Goal: Task Accomplishment & Management: Manage account settings

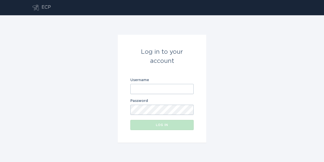
click at [148, 90] on input "Username" at bounding box center [161, 89] width 63 height 10
paste input "[EMAIL_ADDRESS][DOMAIN_NAME]"
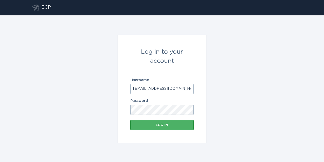
click at [159, 122] on button "Log in" at bounding box center [161, 125] width 63 height 10
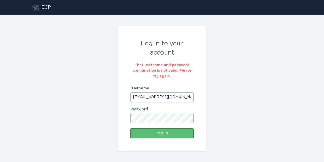
drag, startPoint x: 185, startPoint y: 97, endPoint x: 163, endPoint y: 97, distance: 22.5
click at [185, 97] on body "ECP Log in to your account That username and password combination is not valid.…" at bounding box center [162, 81] width 324 height 162
click at [133, 98] on input "[EMAIL_ADDRESS][DOMAIN_NAME]" at bounding box center [161, 97] width 63 height 10
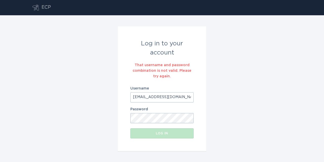
click at [186, 95] on input "[EMAIL_ADDRESS][DOMAIN_NAME]" at bounding box center [161, 97] width 63 height 10
click at [177, 97] on input "[EMAIL_ADDRESS][DOMAIN_NAME]" at bounding box center [161, 97] width 63 height 10
type input "o"
paste input "[EMAIL_ADDRESS][DOMAIN_NAME]"
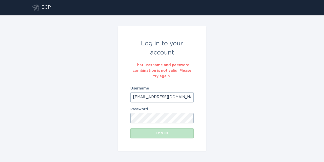
type input "[EMAIL_ADDRESS][DOMAIN_NAME]"
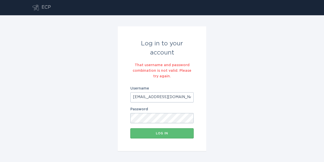
click at [159, 139] on form "Log in to your account That username and password combination is not valid. Ple…" at bounding box center [162, 88] width 89 height 125
click at [162, 133] on div "Log in" at bounding box center [162, 133] width 58 height 3
click at [177, 136] on button "Log in" at bounding box center [161, 133] width 63 height 10
click at [132, 98] on input "[EMAIL_ADDRESS][DOMAIN_NAME]" at bounding box center [161, 97] width 63 height 10
click at [124, 124] on form "Log in to your account That username and password combination is not valid. Ple…" at bounding box center [162, 88] width 89 height 125
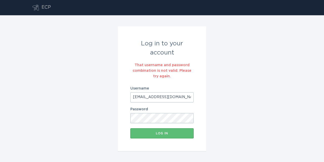
click at [188, 99] on body "ECP Log in to your account That username and password combination is not valid.…" at bounding box center [162, 81] width 324 height 162
click at [0, 162] on com-1password-button at bounding box center [0, 162] width 0 height 0
click at [139, 137] on button "Log in" at bounding box center [161, 133] width 63 height 10
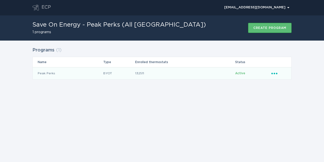
click at [277, 73] on icon "Popover menu" at bounding box center [275, 74] width 6 height 2
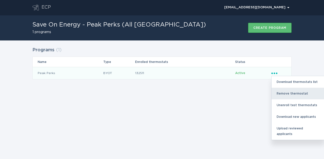
click at [290, 95] on div "Remove thermostat" at bounding box center [298, 94] width 53 height 12
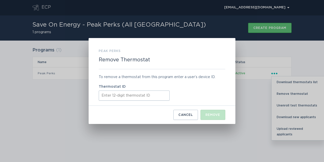
paste input "445229755823"
type input "445229755823"
click at [216, 116] on div "Remove" at bounding box center [213, 114] width 15 height 3
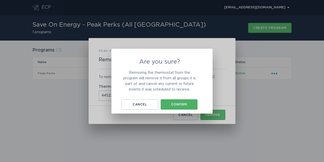
click at [184, 101] on button "Confirm" at bounding box center [179, 104] width 37 height 10
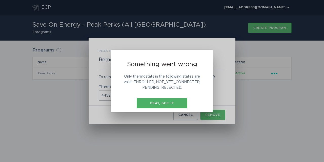
click at [164, 104] on div "Okay, got it" at bounding box center [162, 103] width 46 height 3
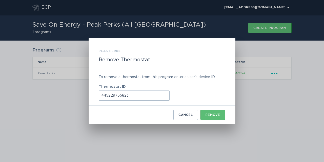
click at [135, 93] on input "445229755823" at bounding box center [134, 95] width 71 height 10
paste input "445234332781"
type input "445234332781"
click at [217, 114] on div "Remove" at bounding box center [213, 114] width 15 height 3
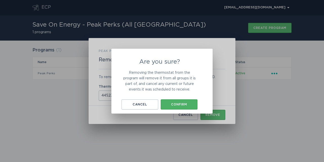
click at [178, 106] on button "Confirm" at bounding box center [179, 104] width 37 height 10
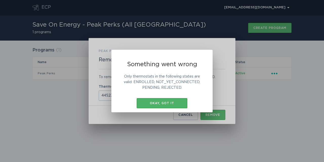
click at [166, 103] on div "Okay, got it" at bounding box center [162, 103] width 46 height 3
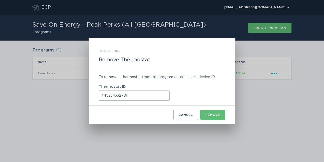
click at [155, 94] on input "445234332781" at bounding box center [134, 95] width 71 height 10
paste input "445234420170"
type input "445234420170"
click at [220, 113] on button "Remove" at bounding box center [213, 115] width 25 height 10
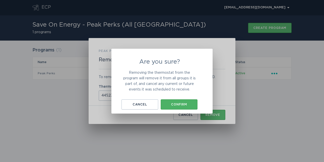
click at [171, 108] on button "Confirm" at bounding box center [179, 104] width 37 height 10
